Goal: Information Seeking & Learning: Compare options

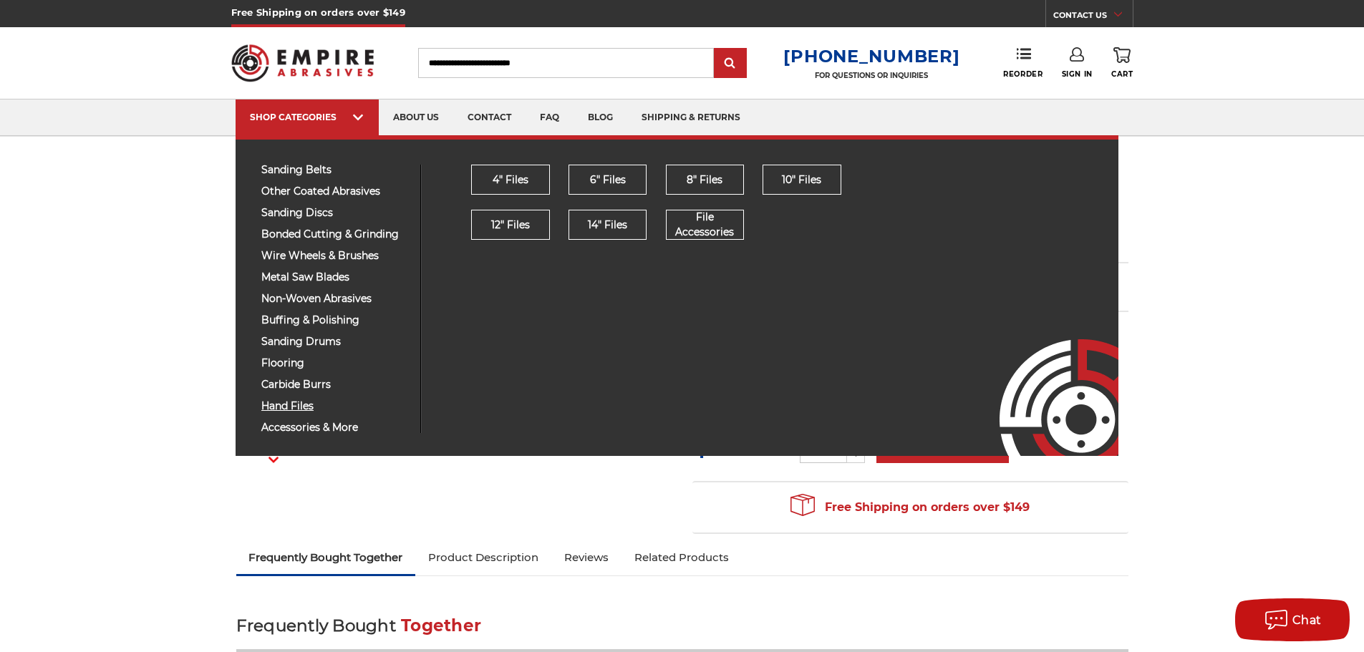
click at [292, 401] on span "hand files" at bounding box center [335, 406] width 148 height 11
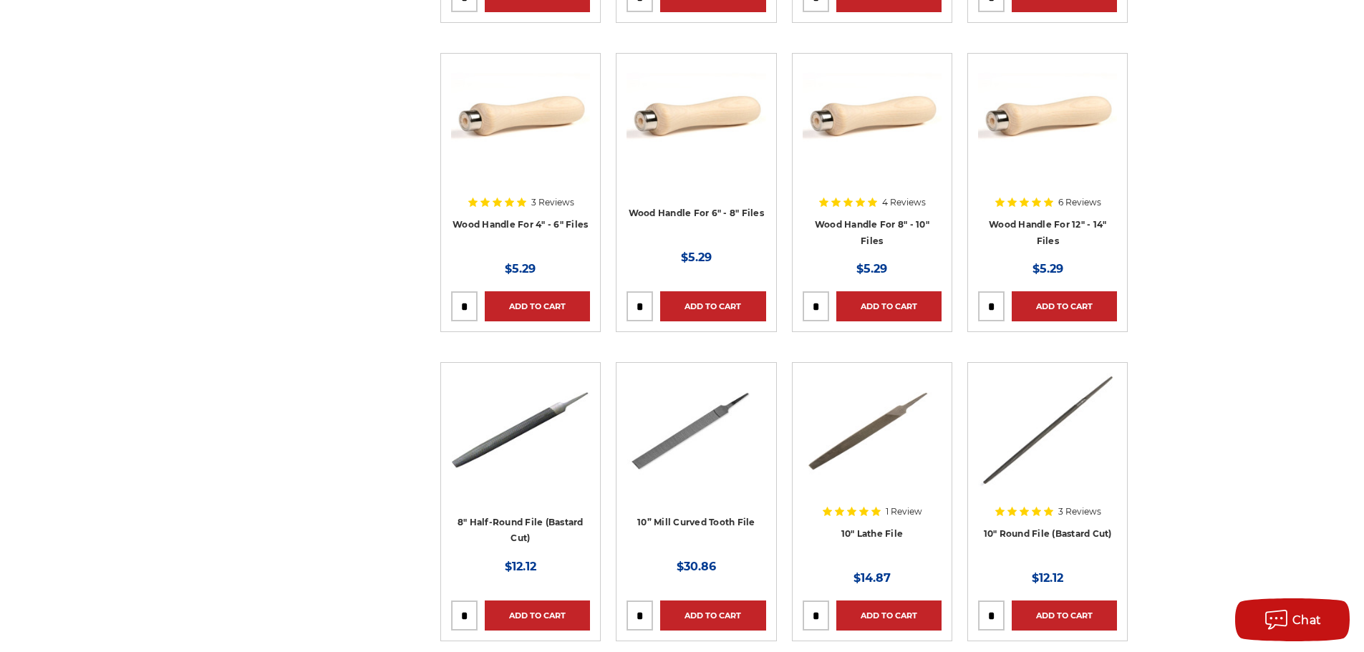
scroll to position [3222, 0]
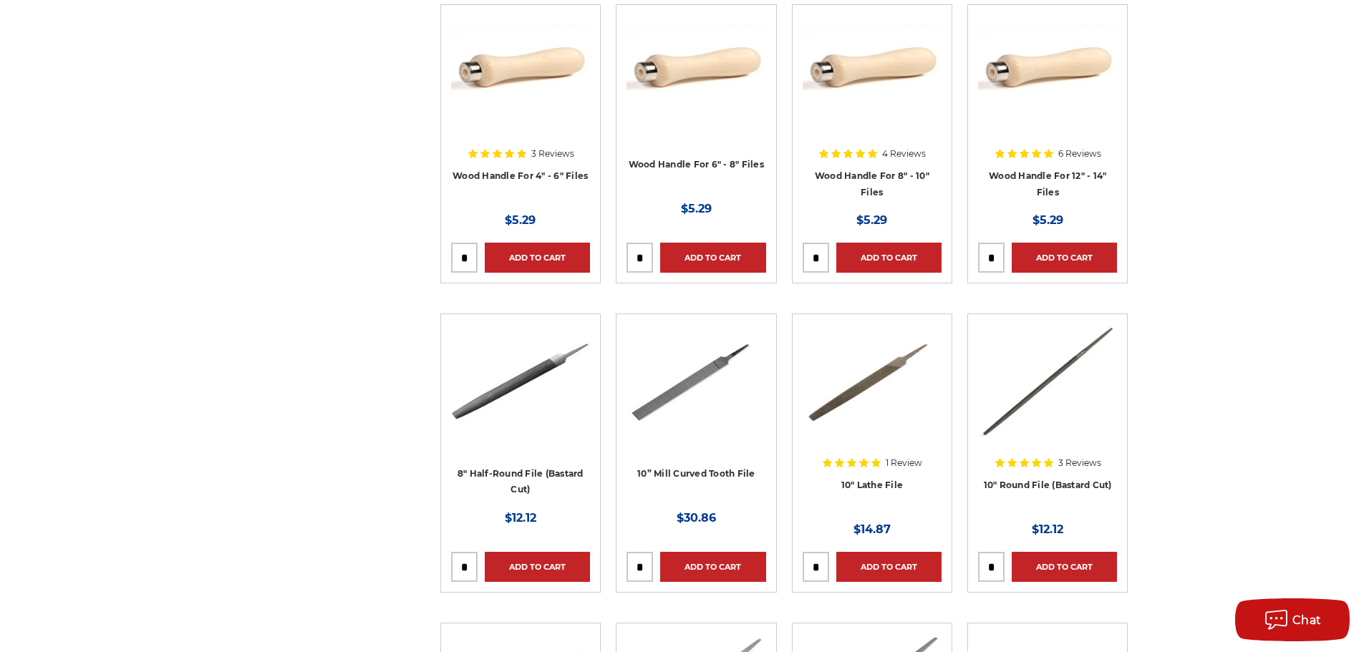
click at [848, 374] on img at bounding box center [872, 381] width 139 height 115
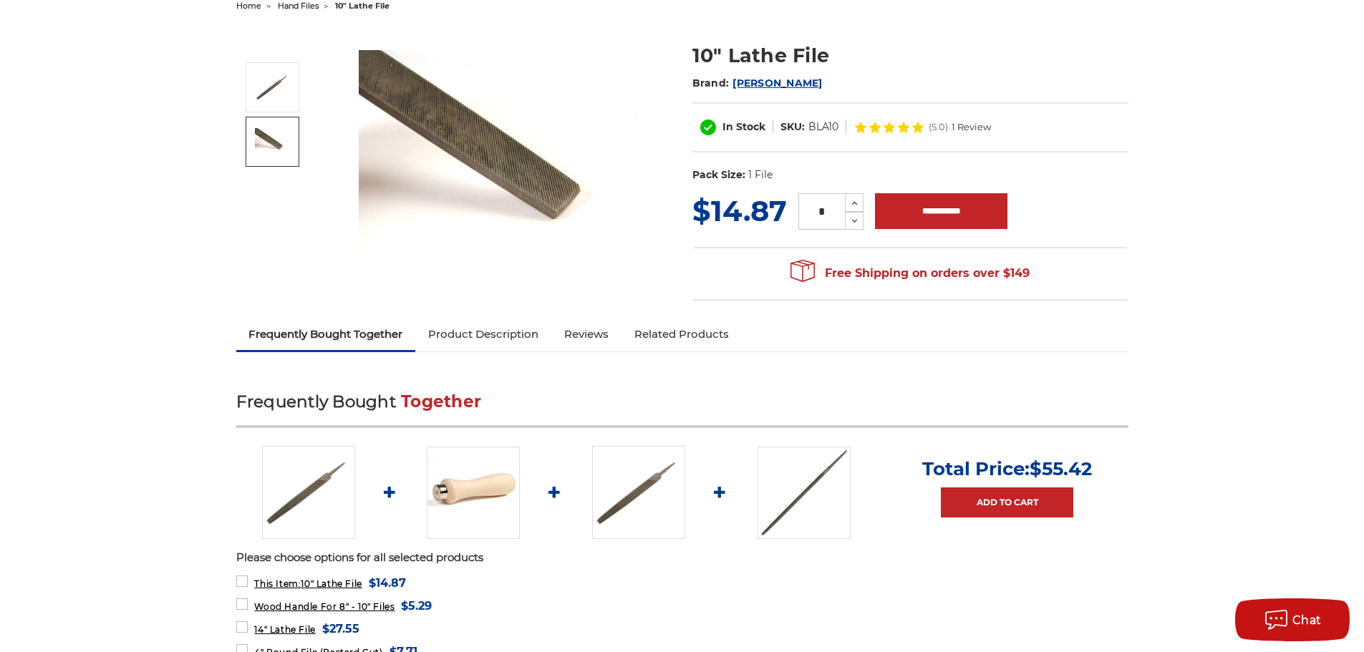
scroll to position [215, 0]
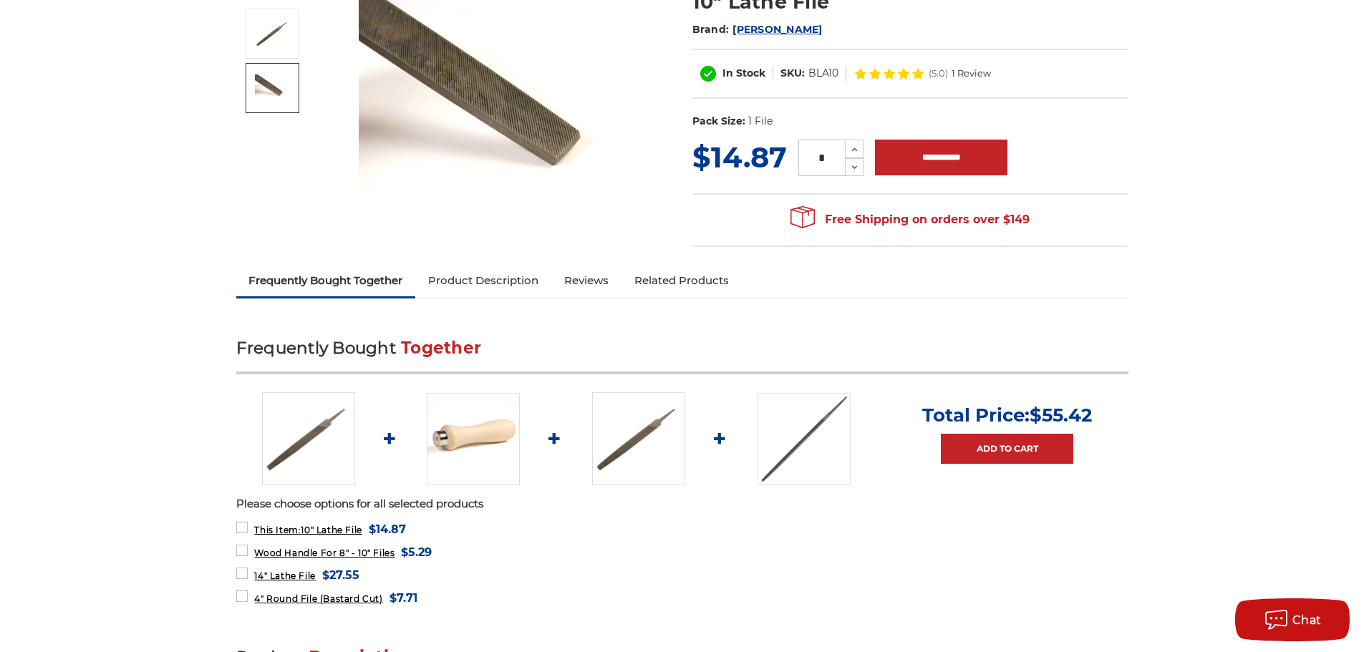
click at [480, 273] on link "Product Description" at bounding box center [483, 280] width 136 height 31
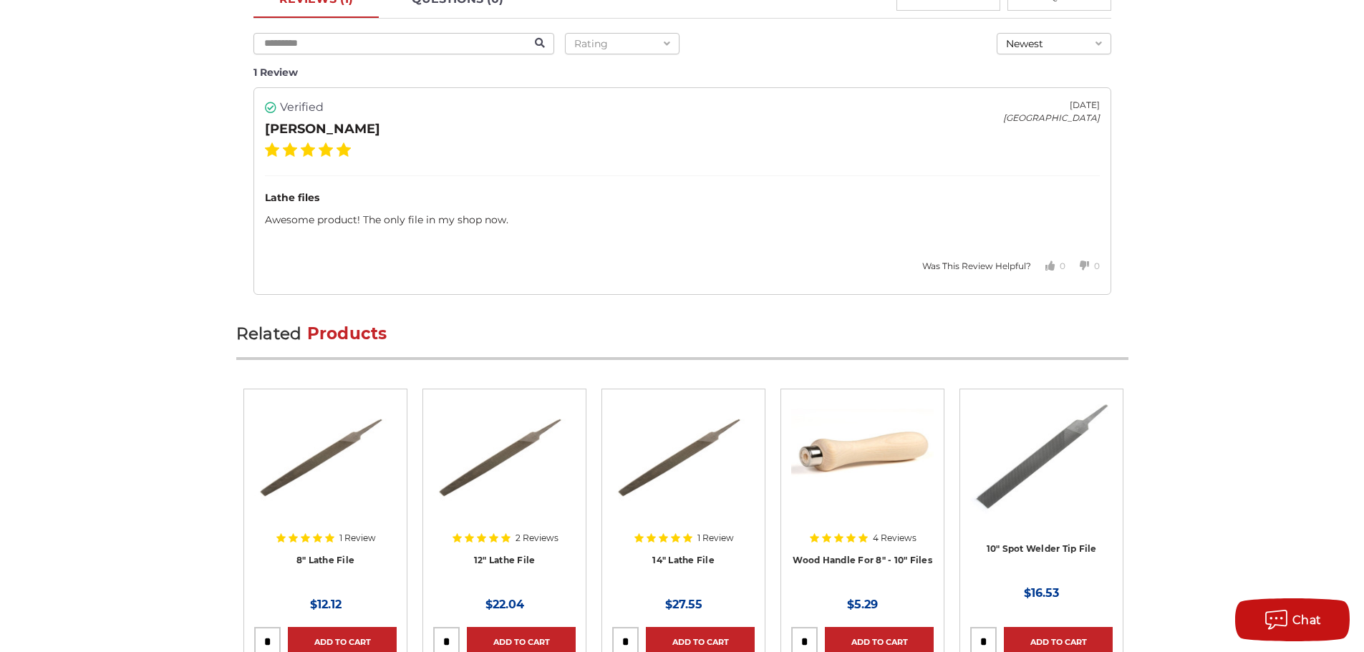
scroll to position [1705, 0]
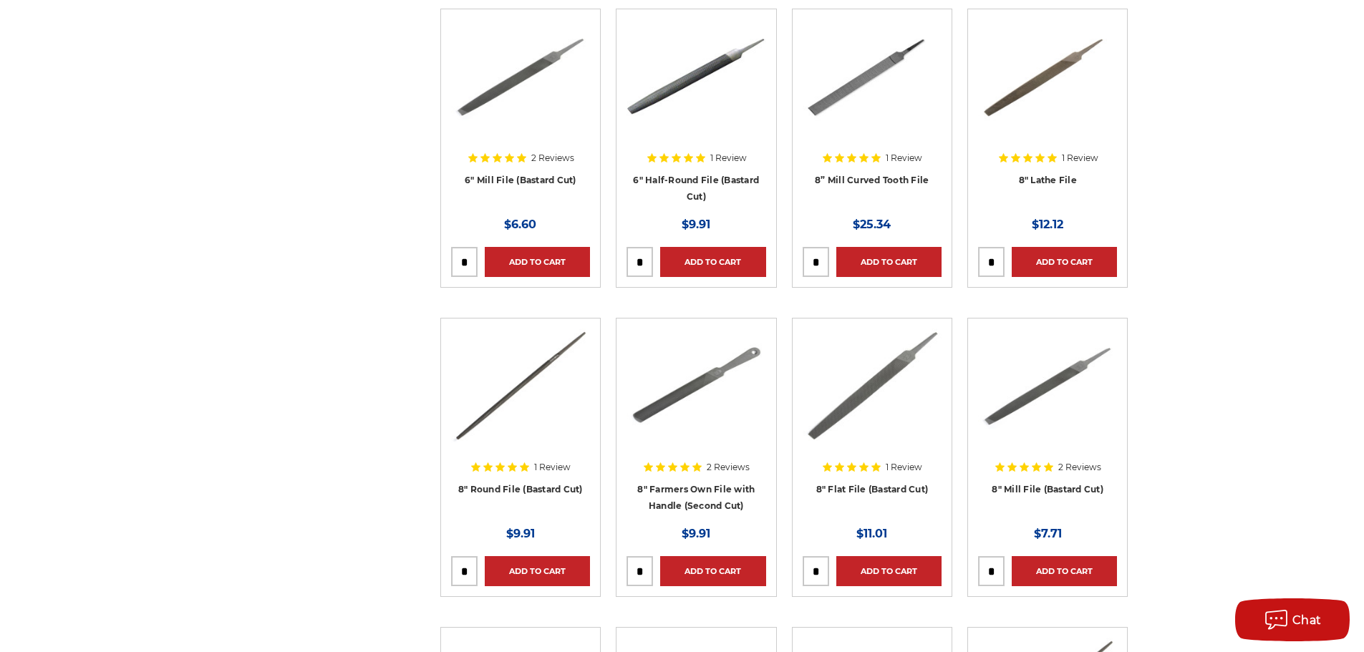
scroll to position [787, 0]
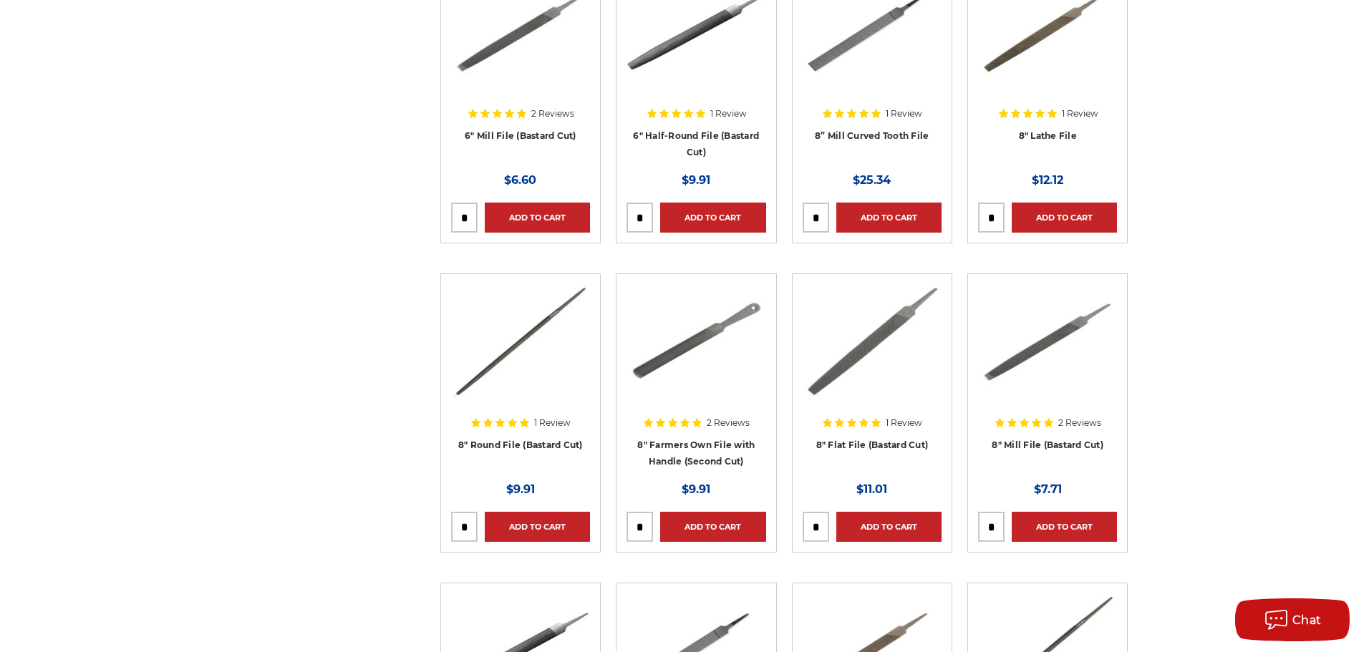
click at [737, 359] on img at bounding box center [695, 341] width 139 height 115
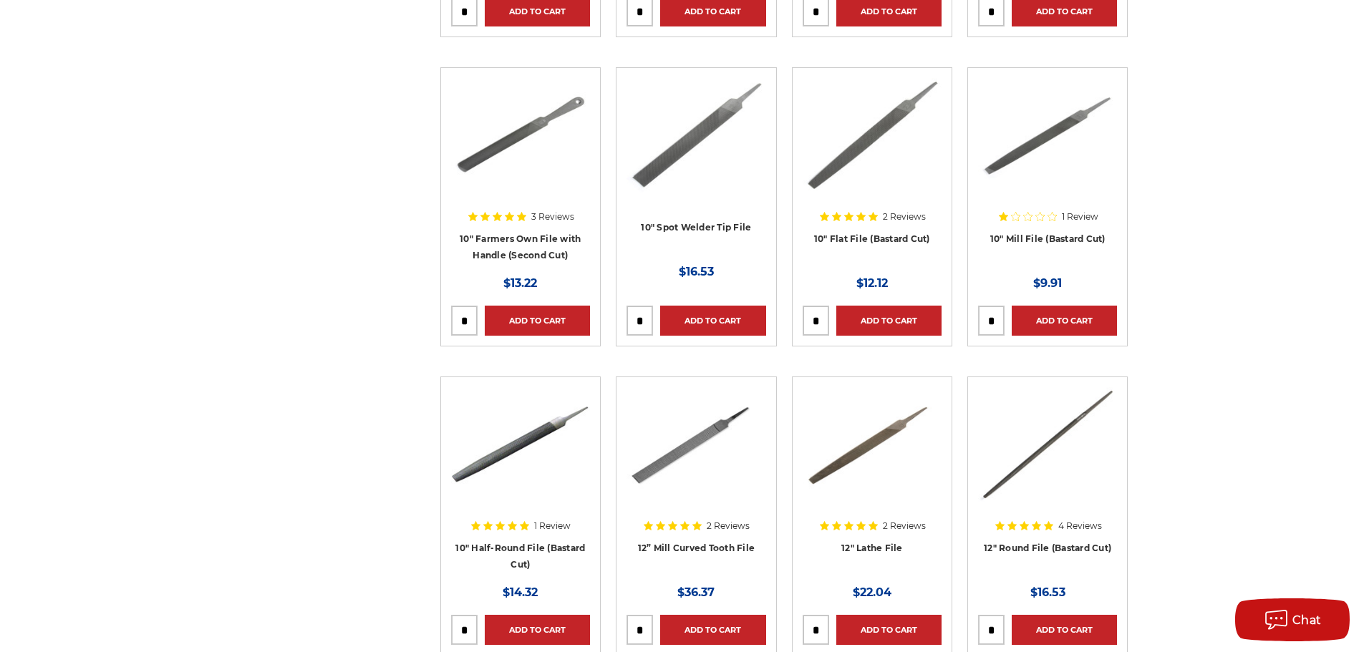
scroll to position [1647, 0]
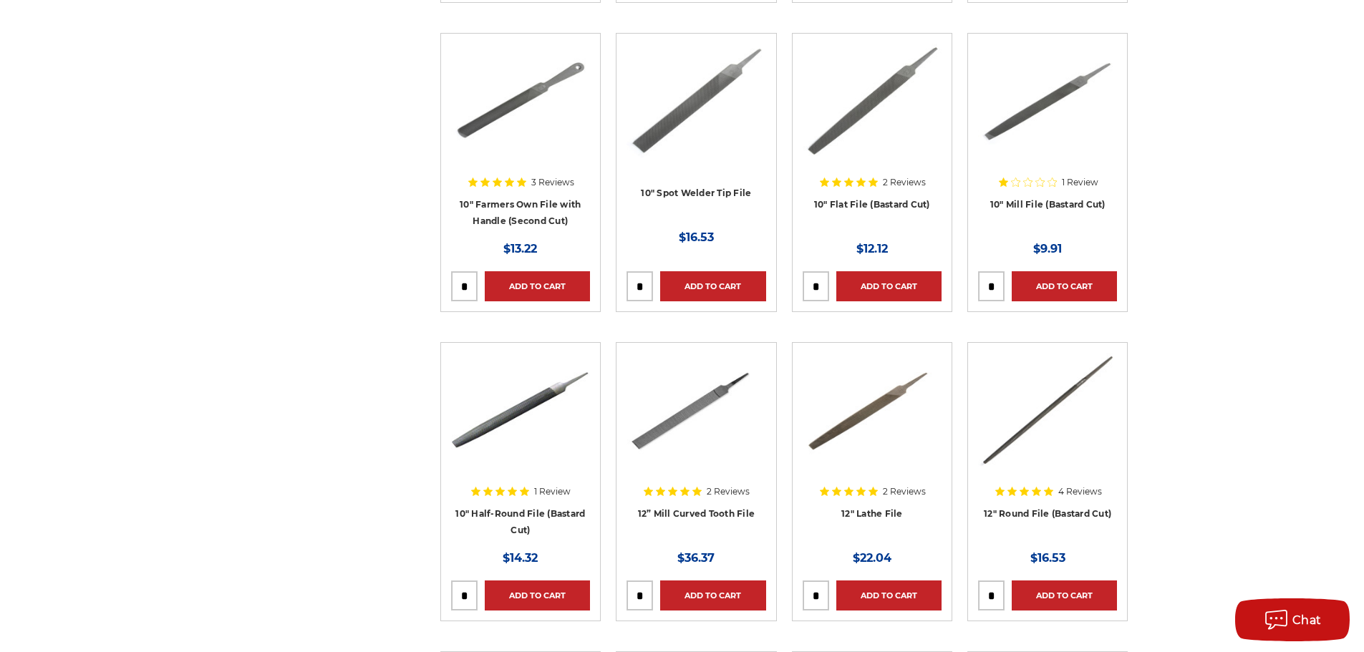
click at [1055, 112] on img at bounding box center [1047, 101] width 139 height 115
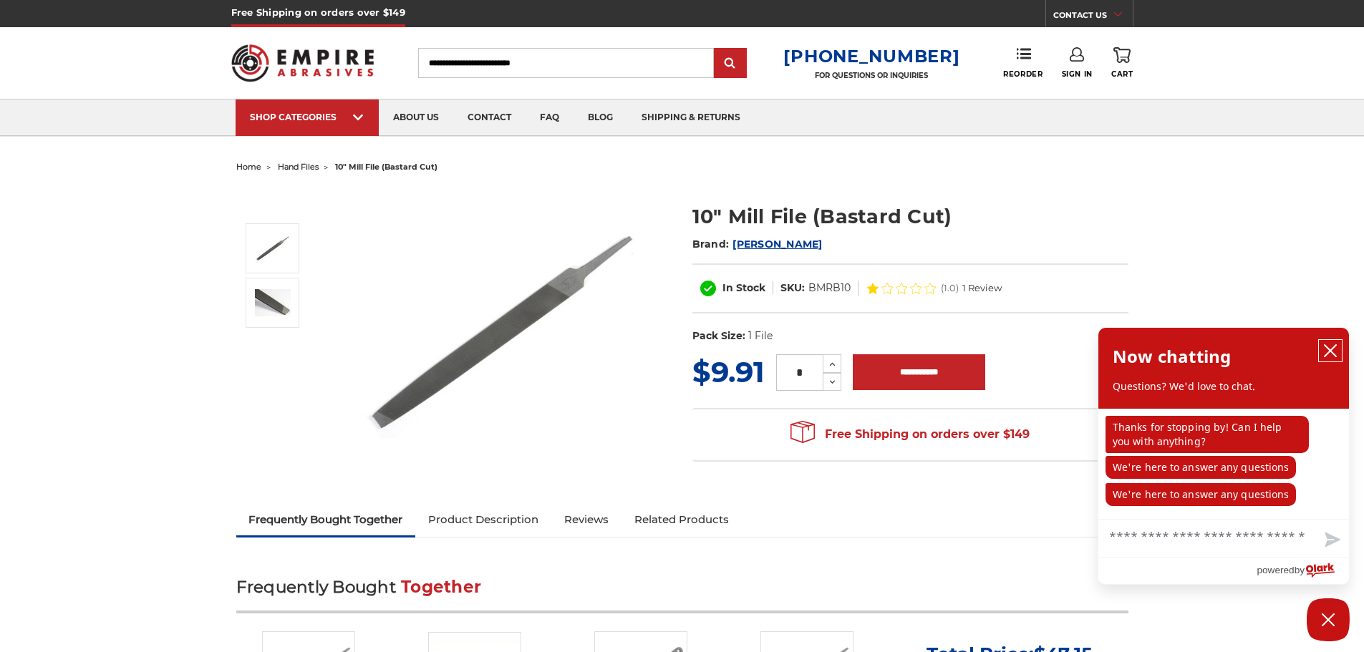
click at [1327, 348] on icon "close chatbox" at bounding box center [1329, 350] width 11 height 11
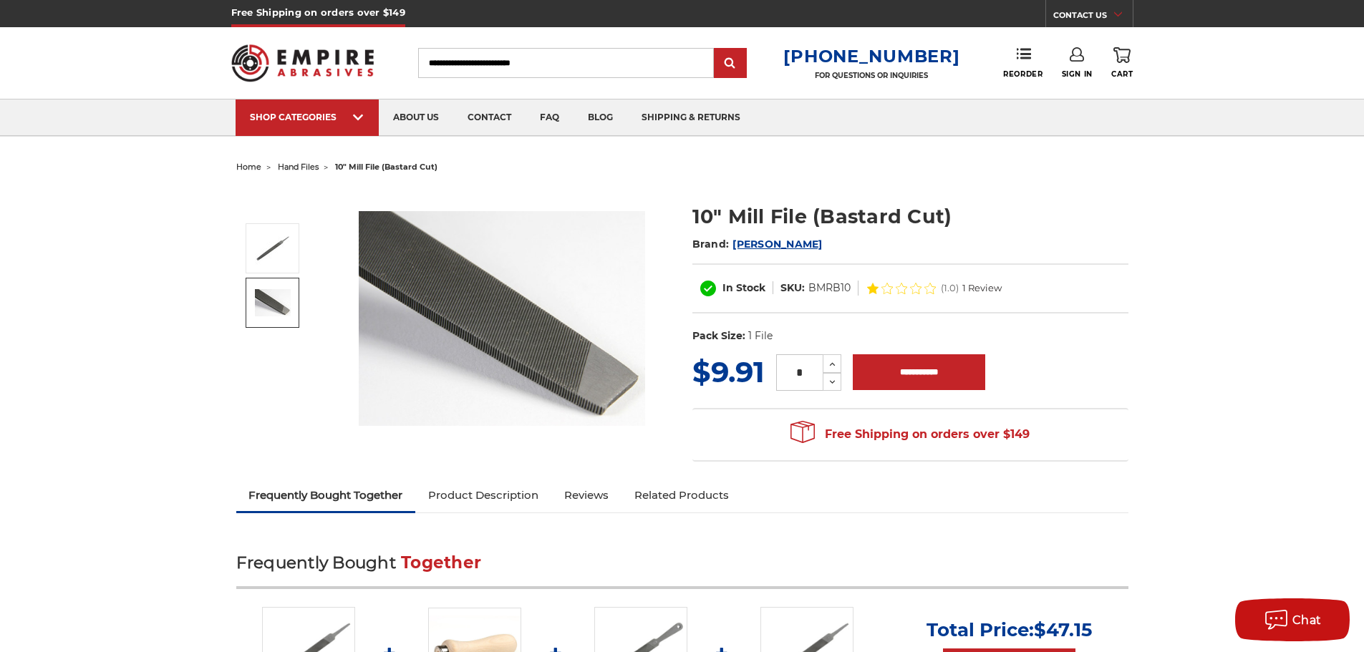
click at [755, 246] on span "[PERSON_NAME]" at bounding box center [776, 244] width 89 height 13
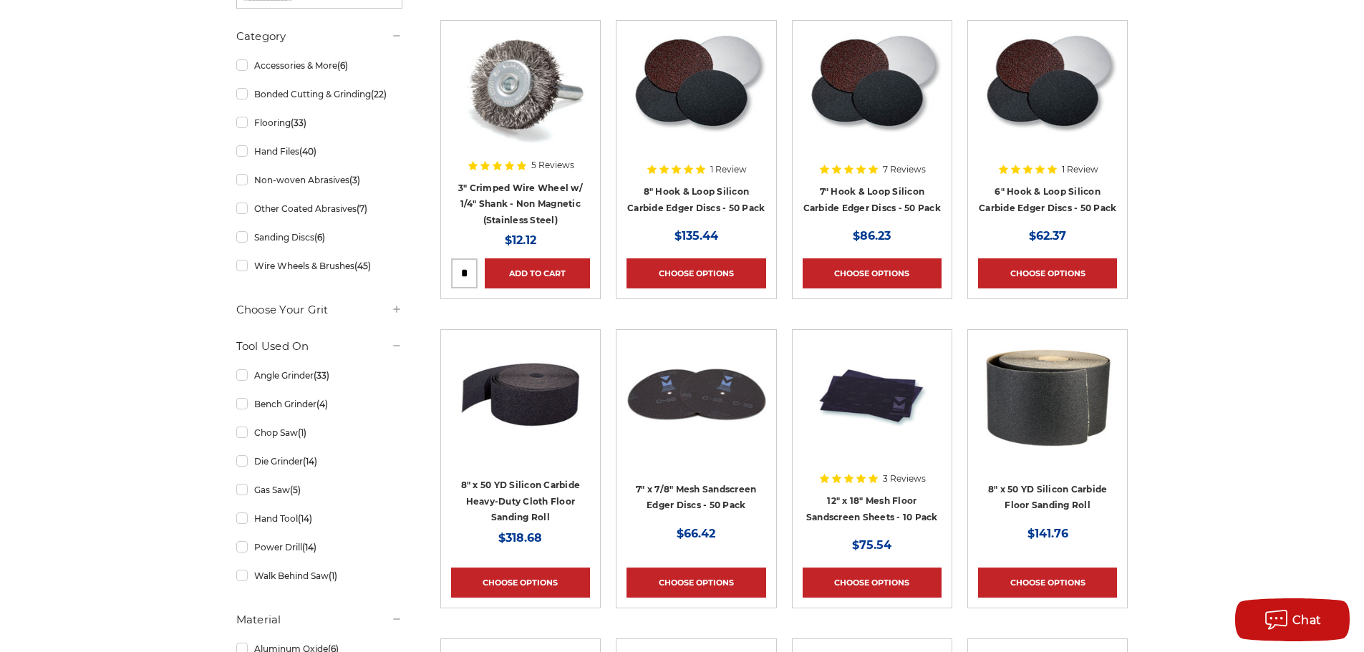
scroll to position [358, 0]
